Goal: Transaction & Acquisition: Share content

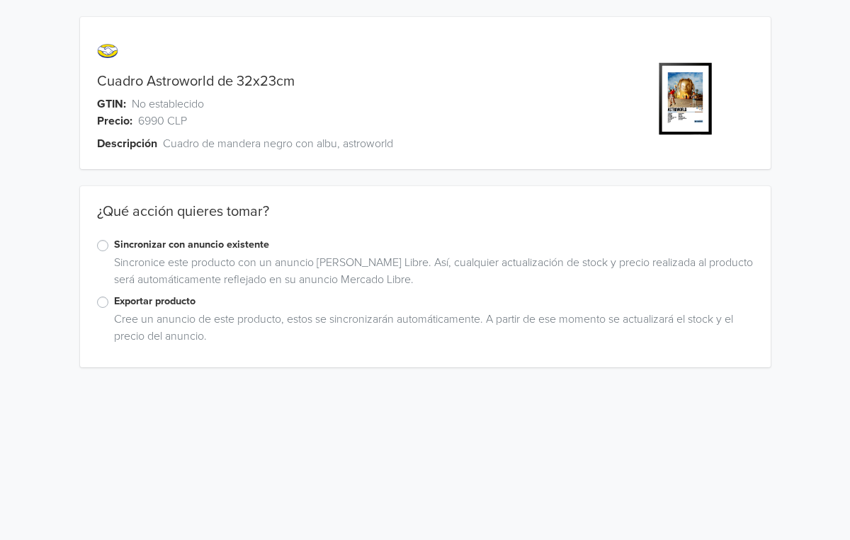
click at [114, 243] on label "Sincronizar con anuncio existente" at bounding box center [434, 245] width 640 height 16
click at [0, 0] on input "Sincronizar con anuncio existente" at bounding box center [0, 0] width 0 height 0
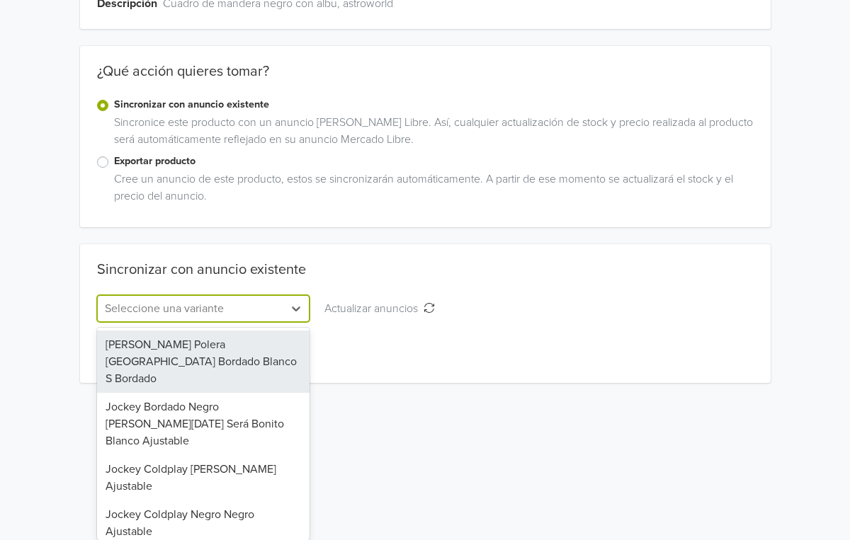
click at [249, 322] on div "[PERSON_NAME] Polera [GEOGRAPHIC_DATA] Bordado Blanco S Bordado, 1 of 12. 12 re…" at bounding box center [203, 308] width 213 height 27
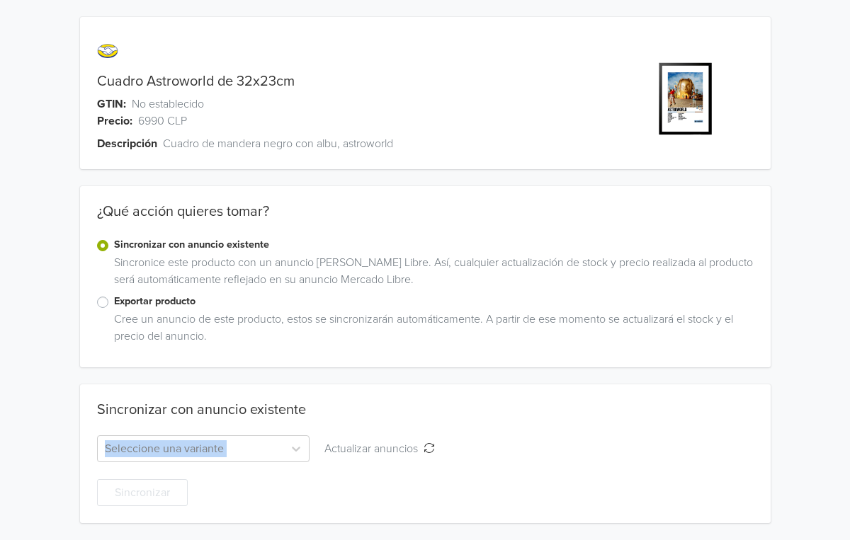
scroll to position [0, 0]
click at [468, 403] on html "Cuadro Astroworld de 32x23cm GTIN: No establecido Precio: 6990 CLP Descripción …" at bounding box center [425, 270] width 850 height 540
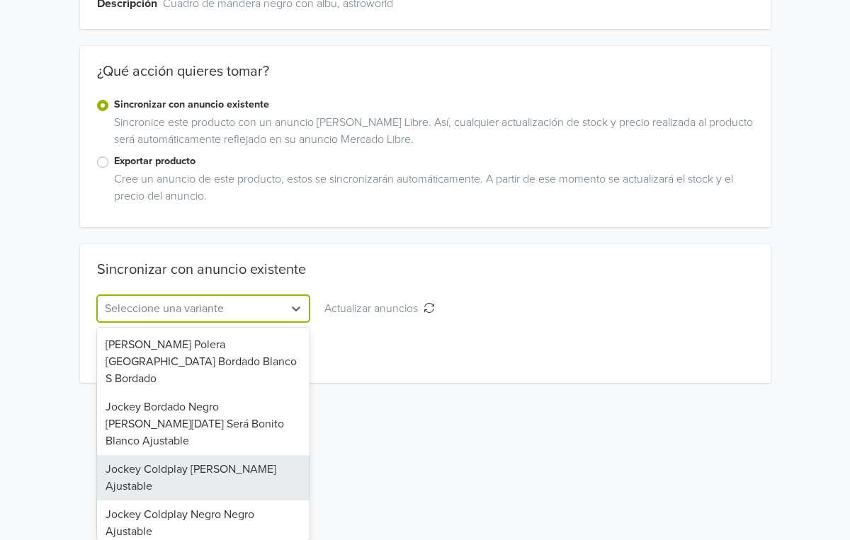
click at [186, 322] on div "Jockey Coldplay [PERSON_NAME] Ajustable, 3 of 12. 12 results available. Use Up …" at bounding box center [203, 308] width 213 height 27
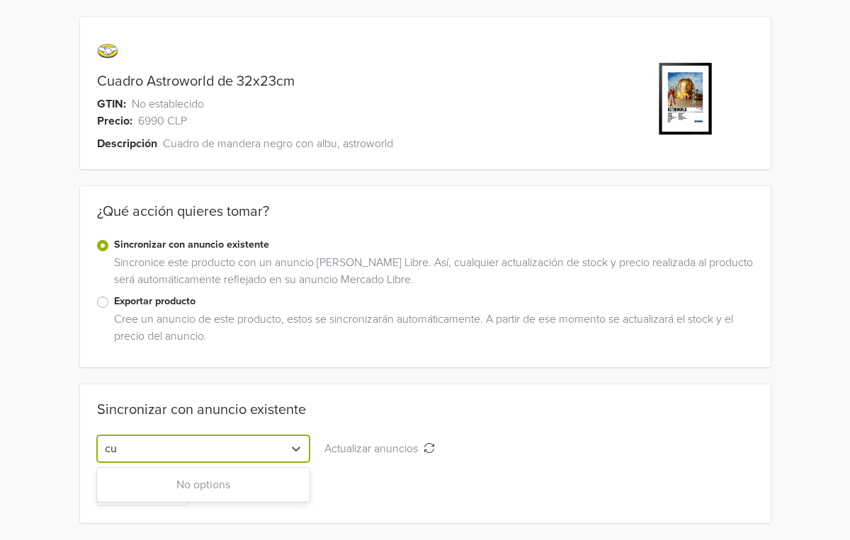
scroll to position [0, 0]
type input "c"
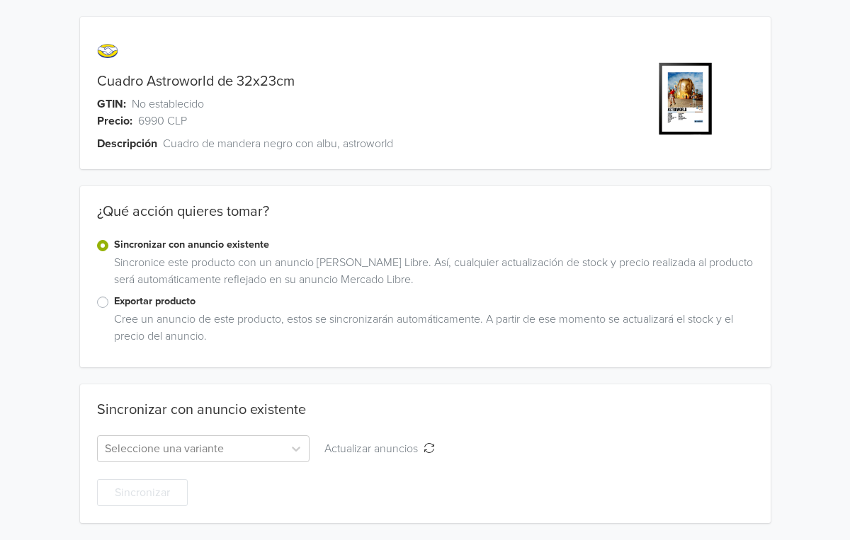
click at [130, 301] on label "Exportar producto" at bounding box center [434, 302] width 640 height 16
click at [0, 0] on input "Exportar producto" at bounding box center [0, 0] width 0 height 0
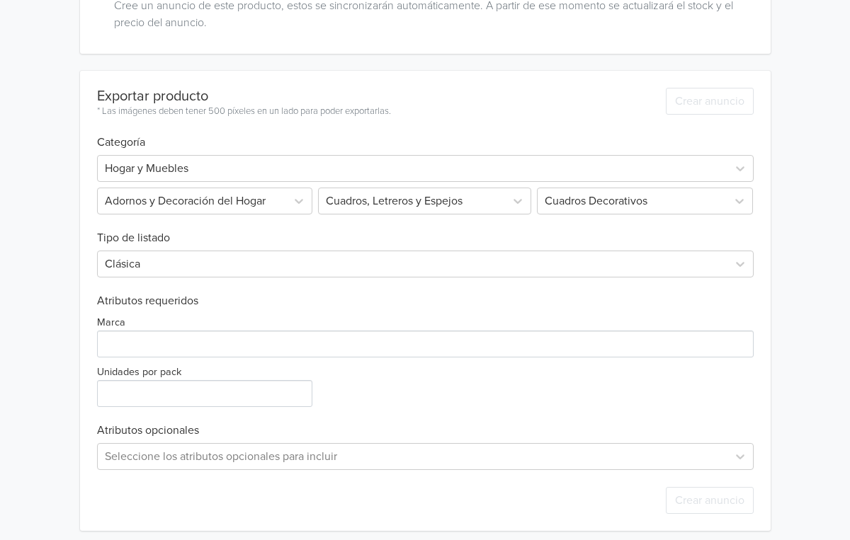
scroll to position [317, 0]
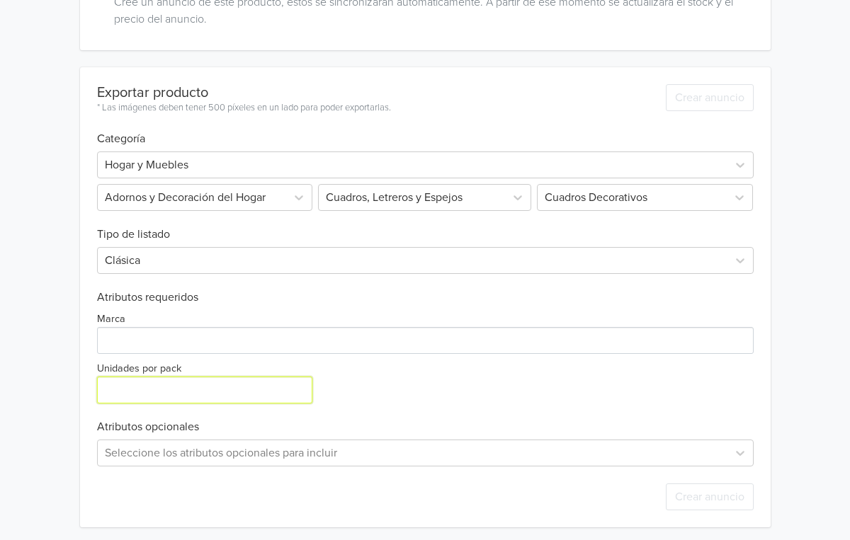
click at [165, 396] on input "Unidades por pack" at bounding box center [205, 390] width 216 height 27
type input "1"
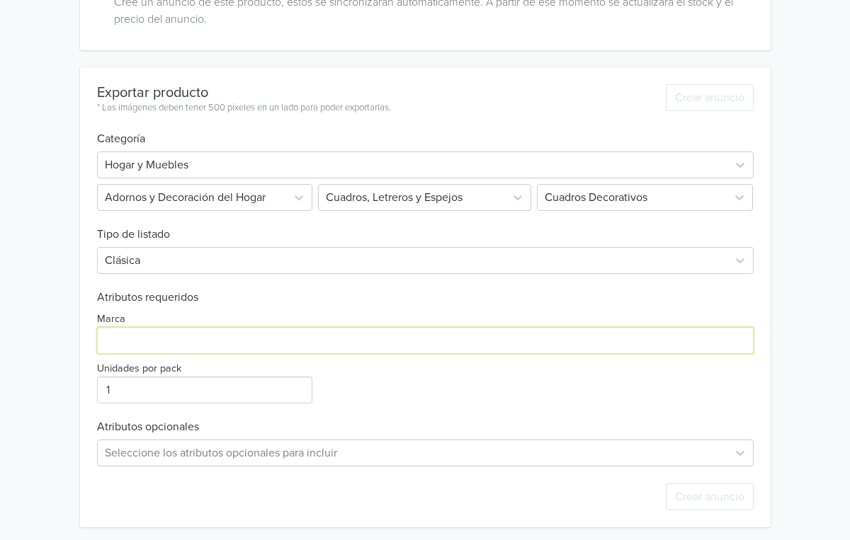
click at [154, 341] on input "Marca" at bounding box center [425, 340] width 657 height 27
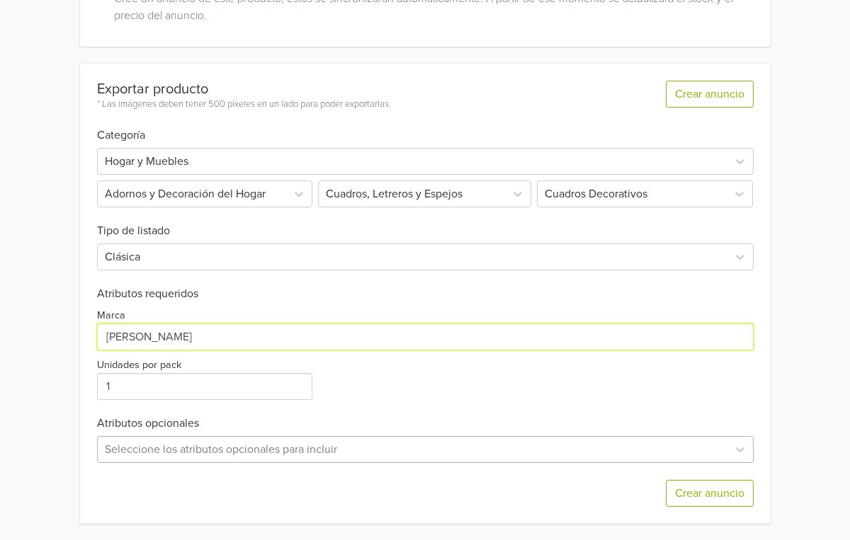
type input "[PERSON_NAME]"
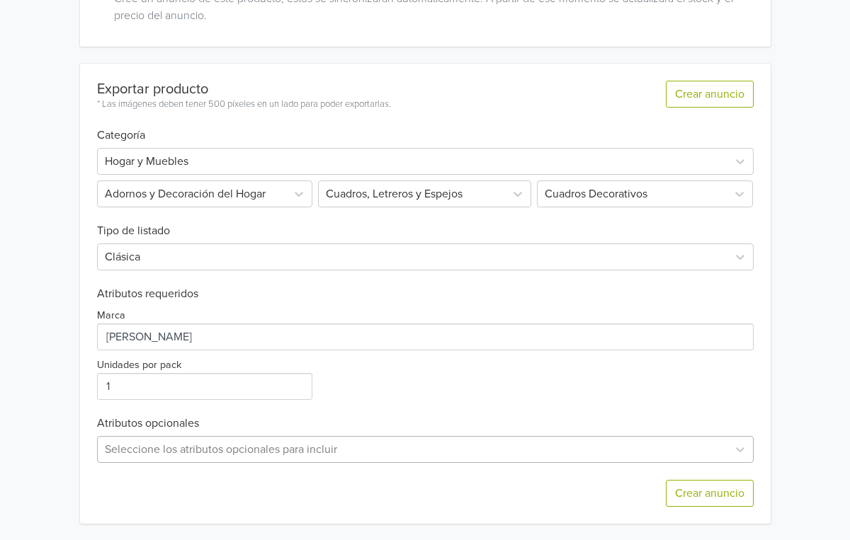
scroll to position [461, 0]
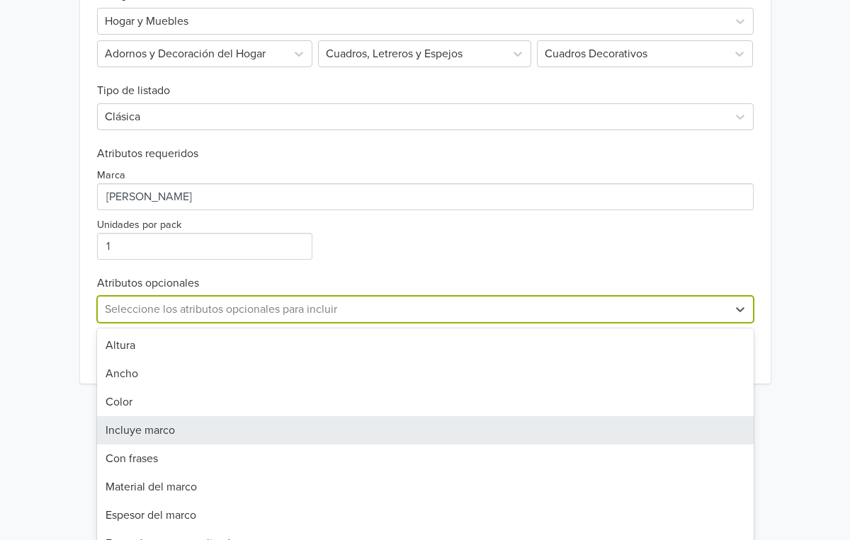
click at [354, 323] on div "Incluye marco, 4 of 20. 20 results available. Use Up and Down to choose options…" at bounding box center [425, 309] width 657 height 27
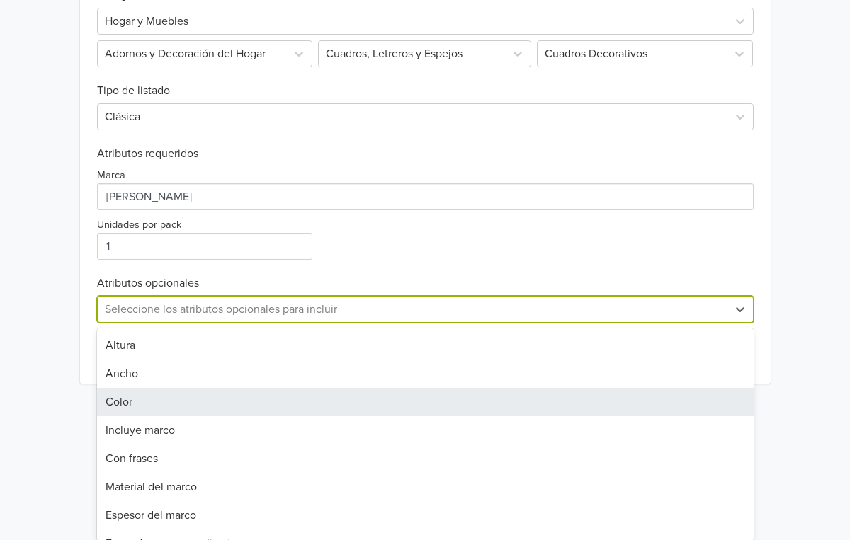
click at [151, 408] on div "Color" at bounding box center [425, 402] width 657 height 28
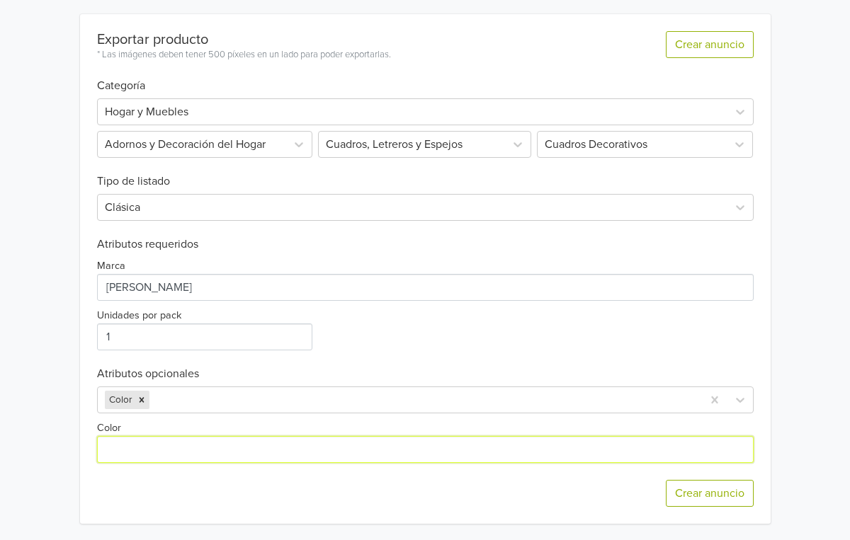
click at [174, 458] on input "Color" at bounding box center [425, 449] width 657 height 27
type input "negro"
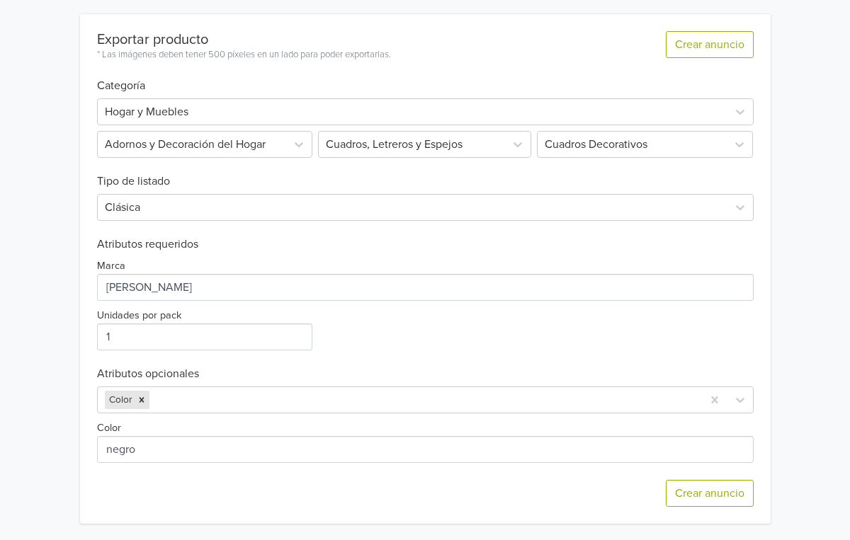
click at [293, 482] on div "Crear anuncio" at bounding box center [425, 493] width 657 height 61
click at [710, 489] on button "Crear anuncio" at bounding box center [710, 493] width 88 height 27
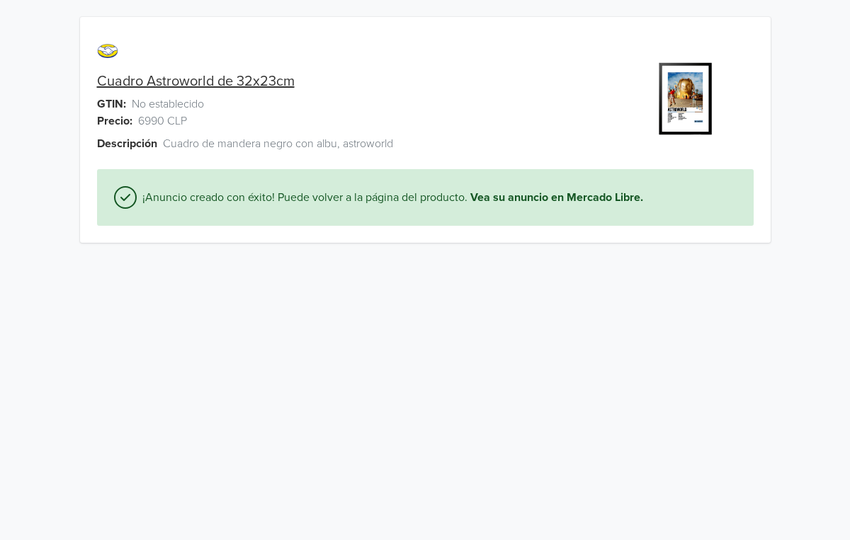
click at [239, 84] on link "Cuadro Astroworld de 32x23cm" at bounding box center [196, 81] width 198 height 17
click at [161, 80] on link "Cuadro Astroworld de 32x23cm" at bounding box center [196, 81] width 198 height 17
click at [530, 193] on link "Vea su anuncio en Mercado Libre." at bounding box center [556, 197] width 173 height 17
